Goal: Navigation & Orientation: Find specific page/section

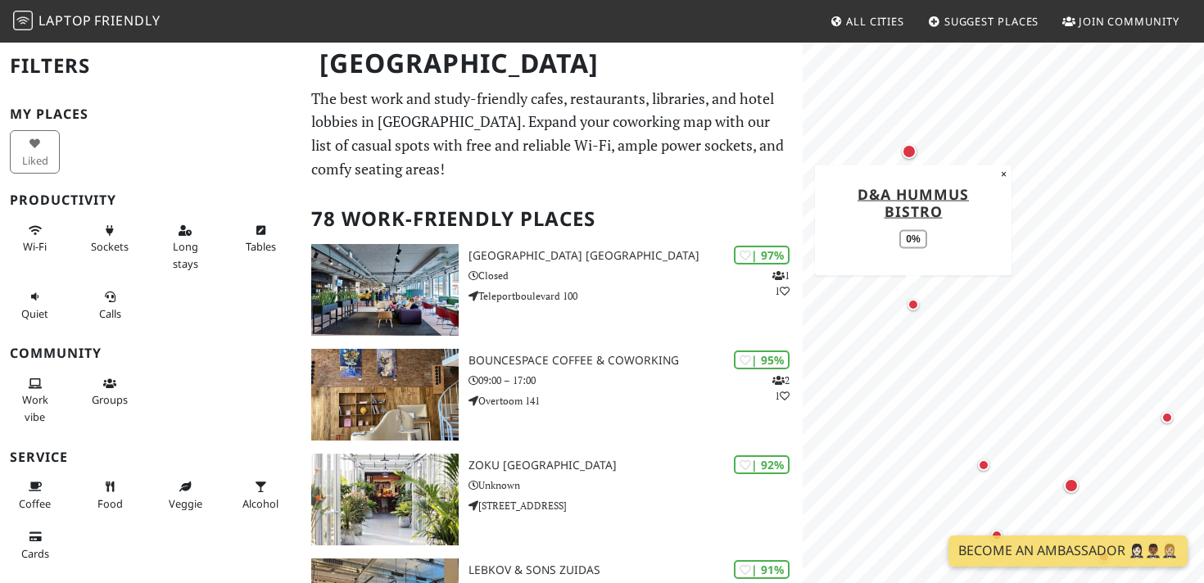
click at [919, 310] on div "Map marker" at bounding box center [913, 305] width 20 height 20
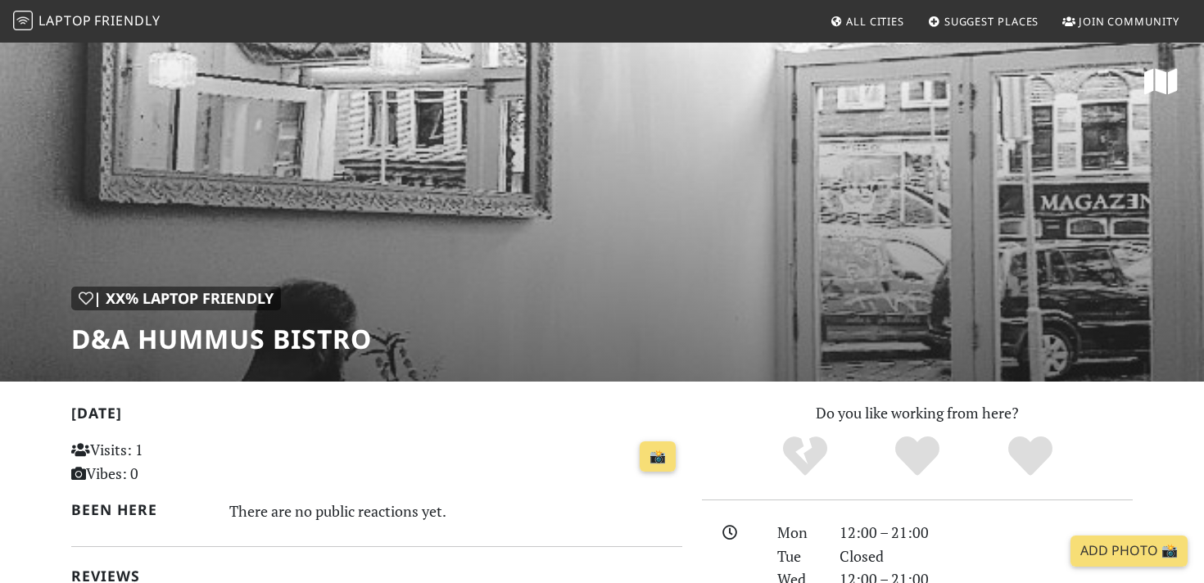
click at [615, 252] on div "| XX% Laptop Friendly d&a hummus bistro" at bounding box center [602, 211] width 1204 height 341
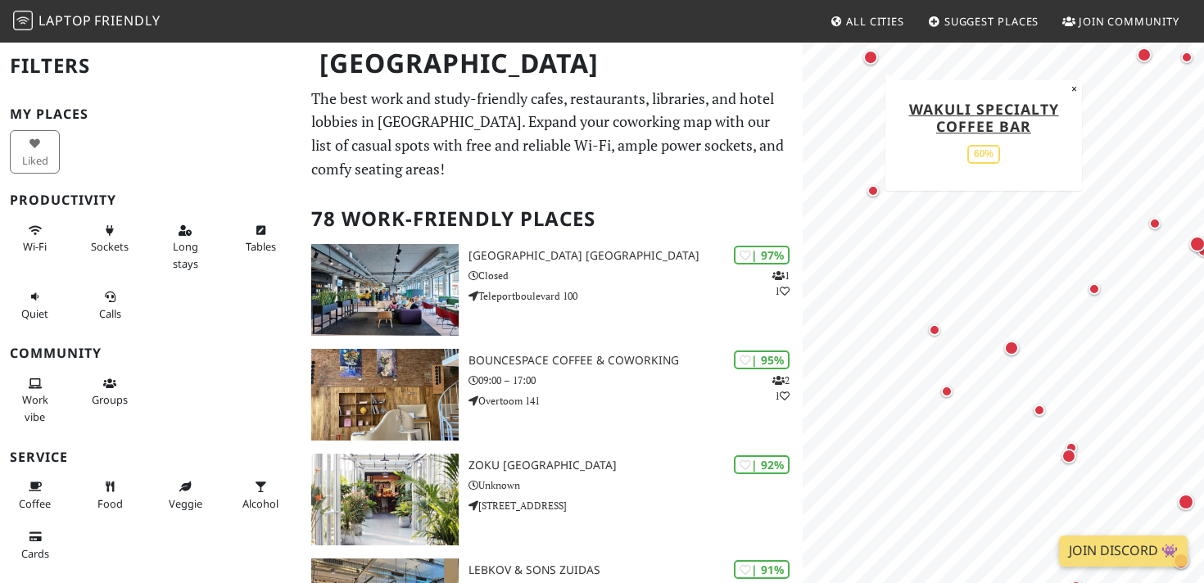
click at [870, 55] on div "Map marker" at bounding box center [870, 57] width 15 height 15
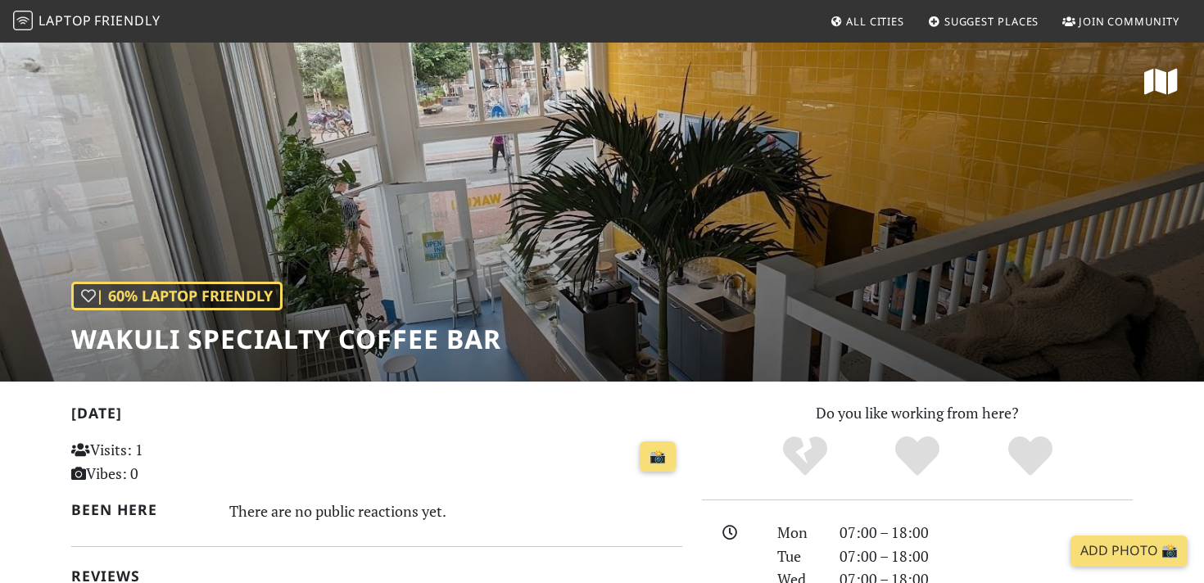
click at [1003, 283] on div "| 60% Laptop Friendly Wakuli specialty coffee bar" at bounding box center [602, 211] width 1204 height 341
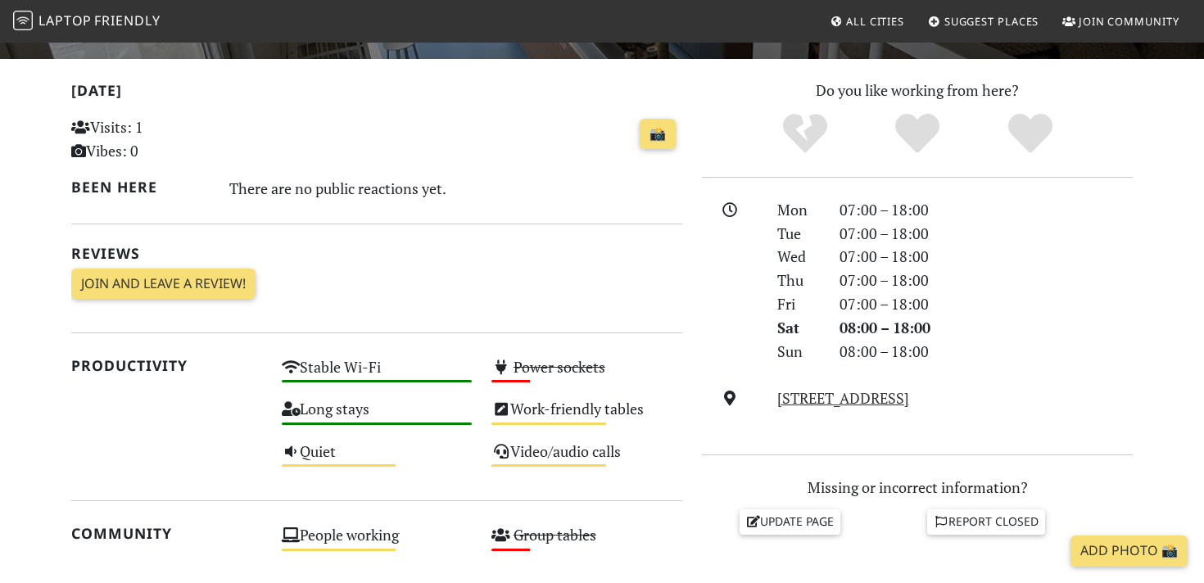
scroll to position [281, 0]
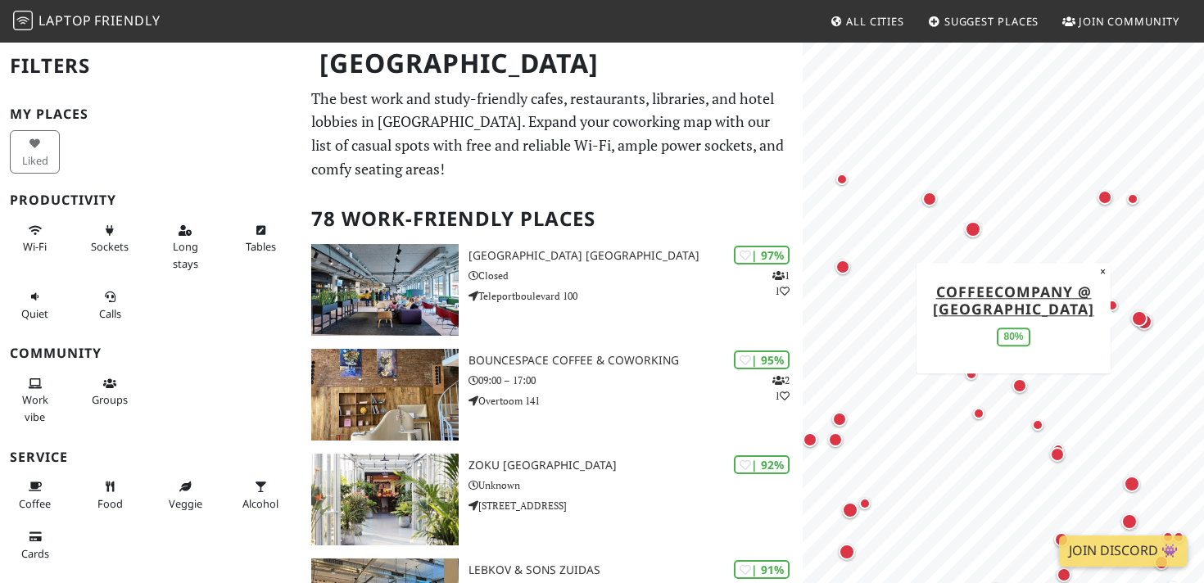
click at [1150, 328] on div "Map marker" at bounding box center [1139, 318] width 23 height 23
